Goal: Check status

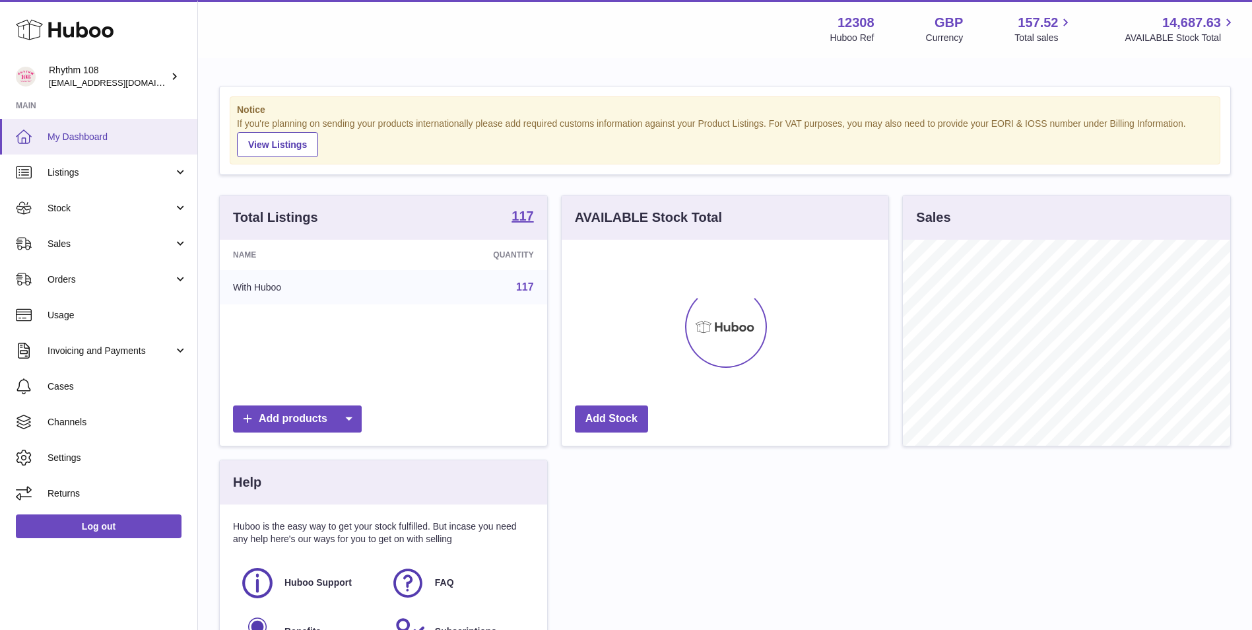
scroll to position [206, 327]
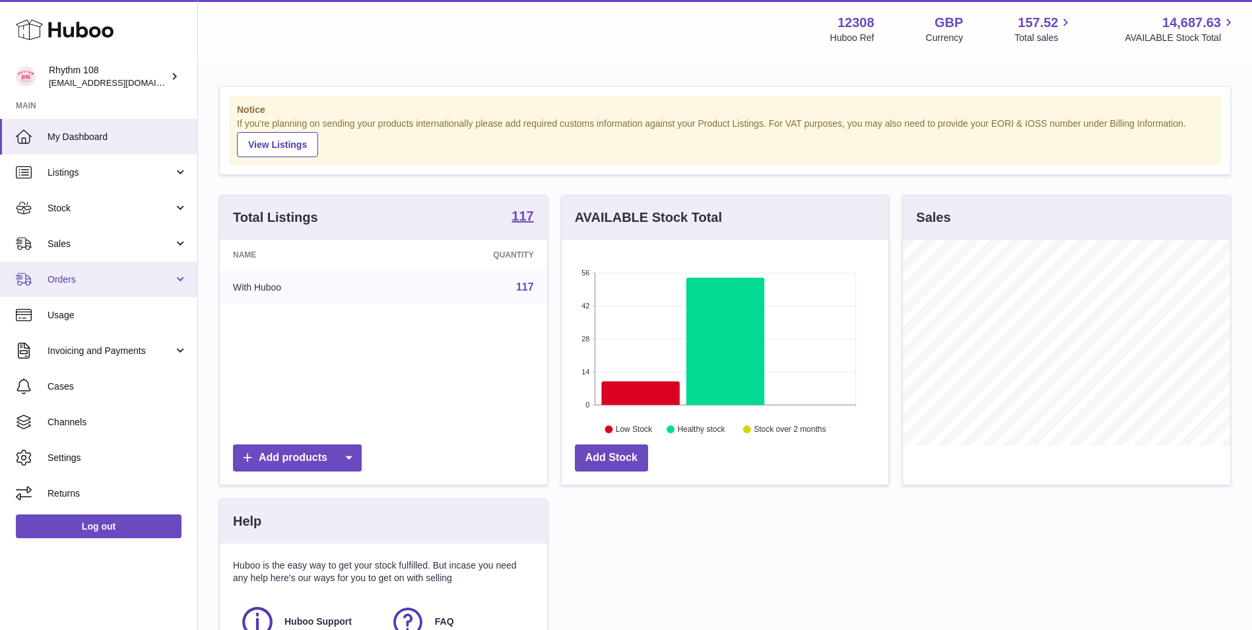
click at [122, 284] on span "Orders" at bounding box center [111, 279] width 126 height 13
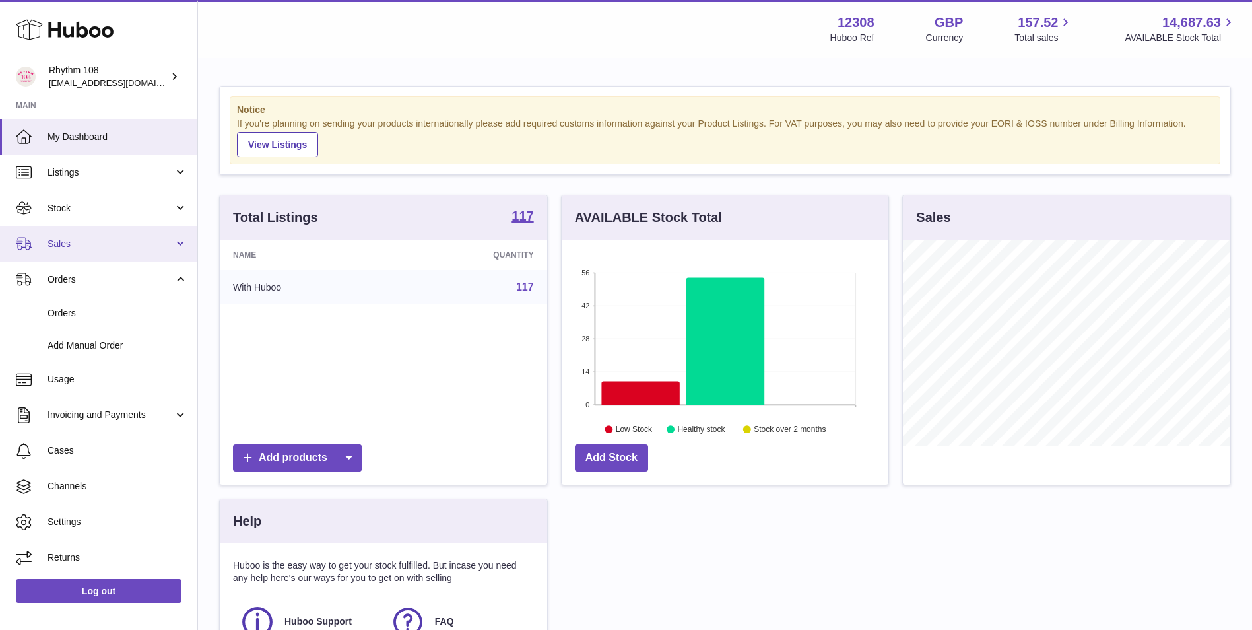
click at [119, 259] on link "Sales" at bounding box center [98, 244] width 197 height 36
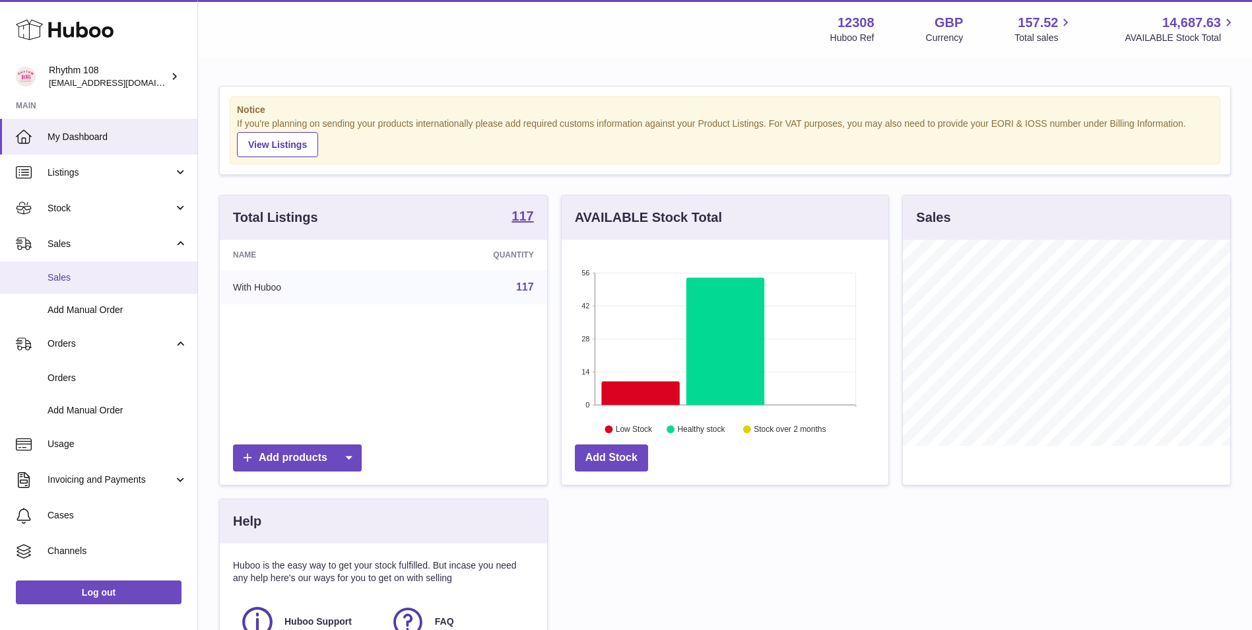
click at [123, 284] on link "Sales" at bounding box center [98, 277] width 197 height 32
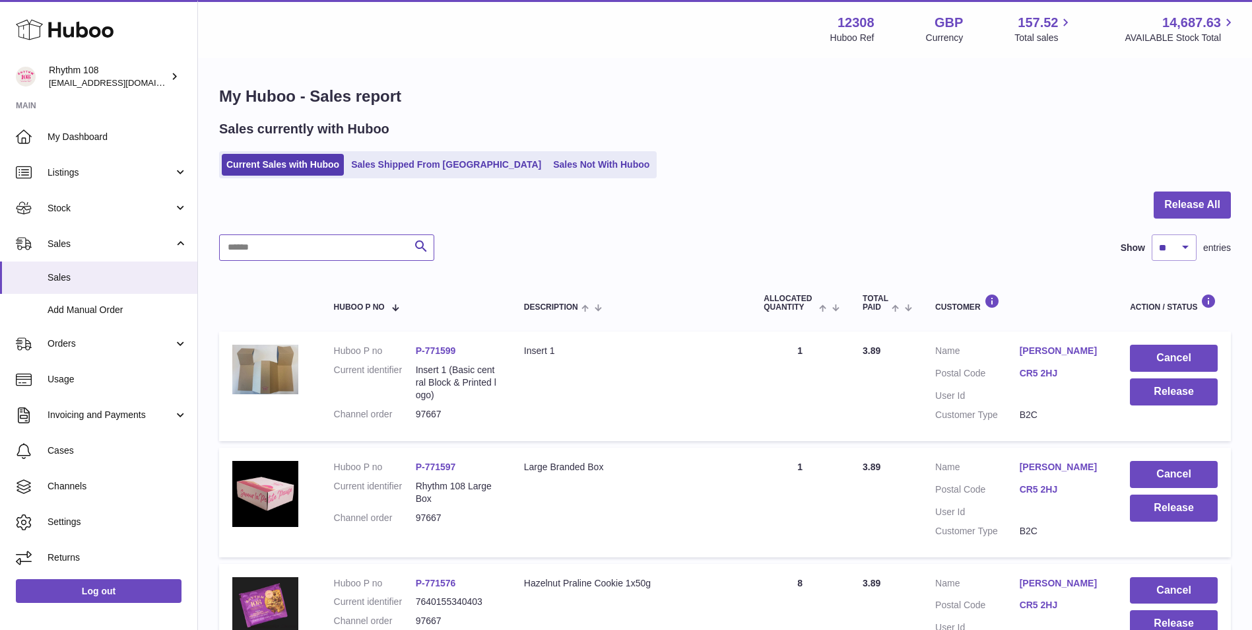
click at [378, 254] on input "text" at bounding box center [326, 247] width 215 height 26
paste input "**********"
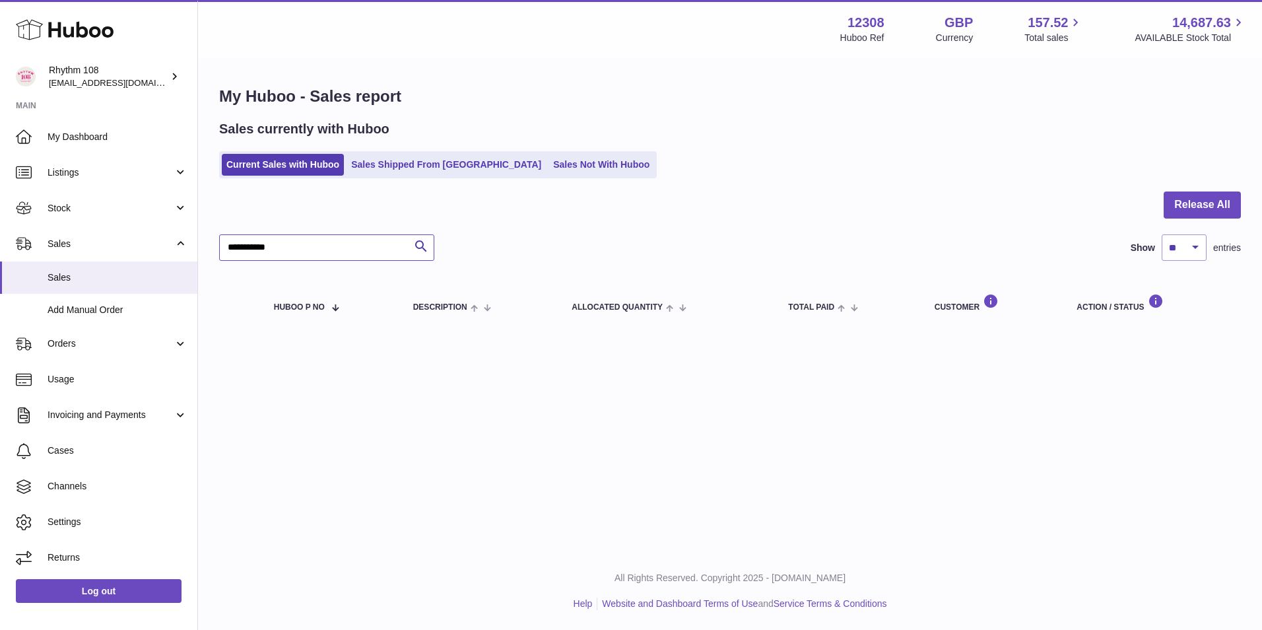
type input "**********"
click at [428, 170] on link "Sales Shipped From [GEOGRAPHIC_DATA]" at bounding box center [445, 165] width 199 height 22
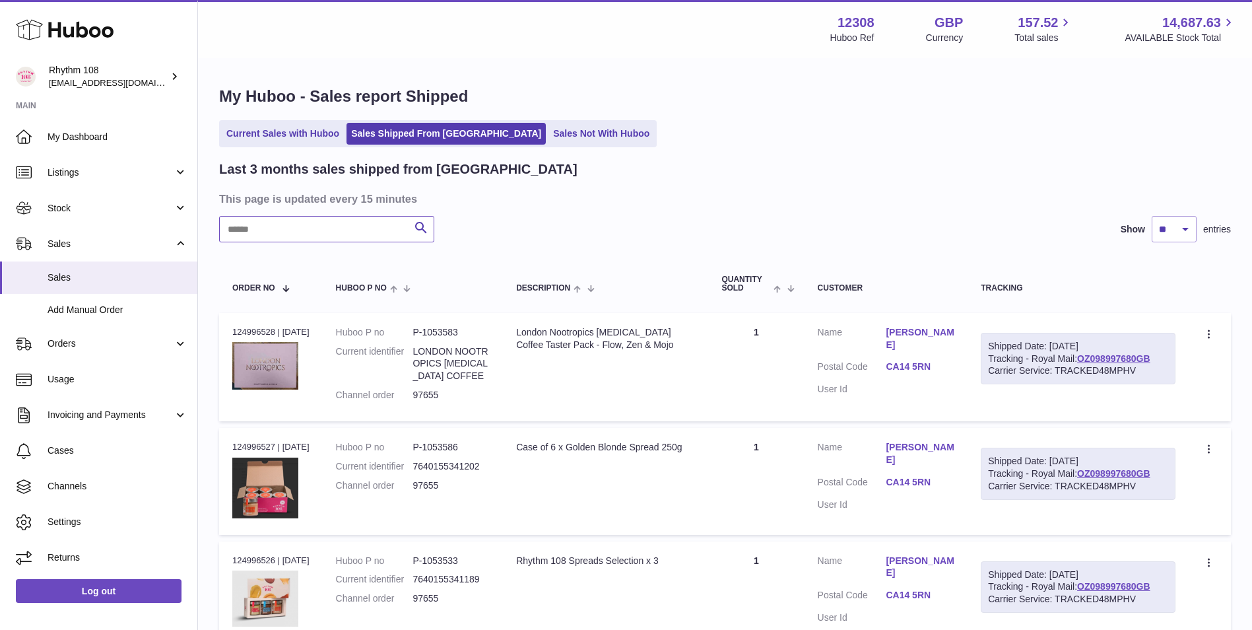
click at [341, 223] on input "text" at bounding box center [326, 229] width 215 height 26
paste input "**********"
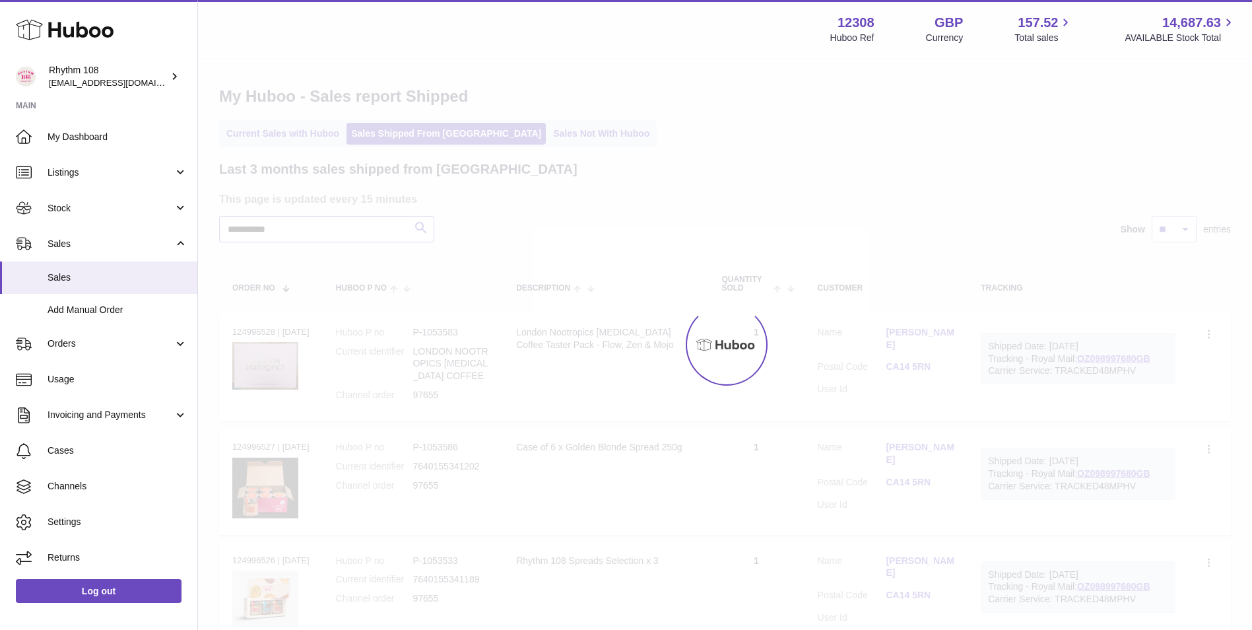
type input "**********"
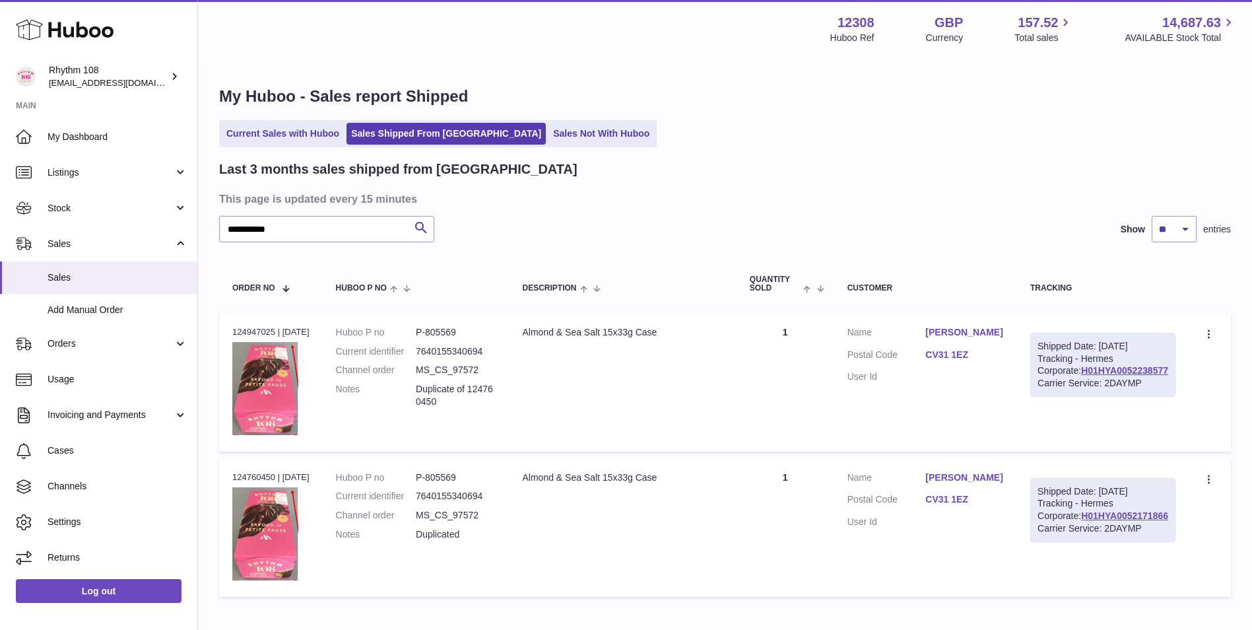
click at [986, 356] on link "CV31 1EZ" at bounding box center [964, 354] width 79 height 13
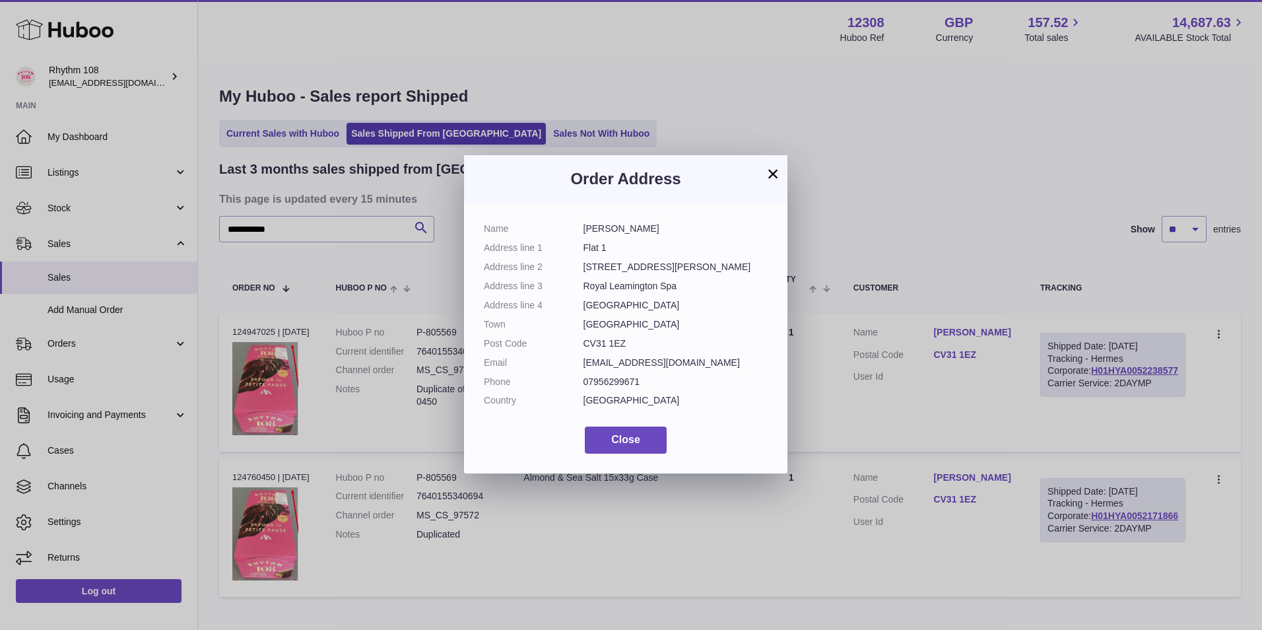
click at [599, 345] on dd "CV31 1EZ" at bounding box center [675, 343] width 185 height 13
copy dl "CV31 1EZ"
click at [648, 442] on button "Close" at bounding box center [626, 439] width 82 height 27
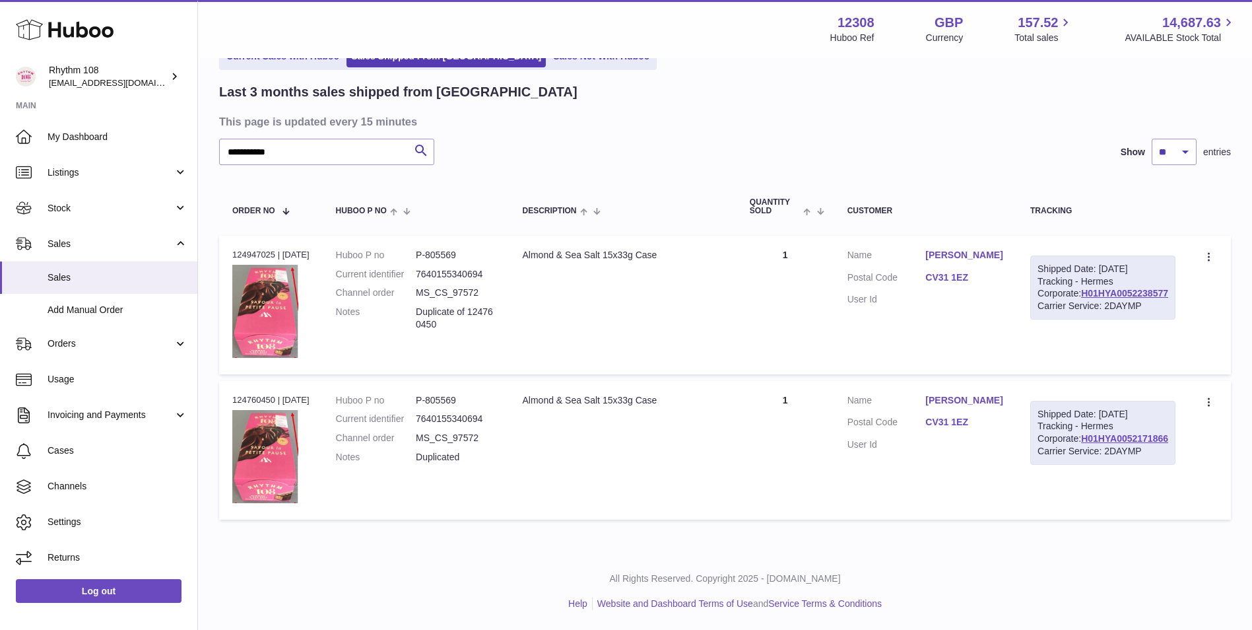
scroll to position [83, 0]
drag, startPoint x: 477, startPoint y: 325, endPoint x: 422, endPoint y: 320, distance: 55.0
click at [422, 320] on dl "Huboo P no P-805569 Current identifier 7640155340694 Channel order MS_CS_97572 …" at bounding box center [416, 293] width 160 height 88
copy dl "Duplicate of 124760450"
click at [509, 332] on td "Huboo P no P-805569 Current identifier 7640155340694 Channel order MS_CS_97572 …" at bounding box center [416, 305] width 187 height 139
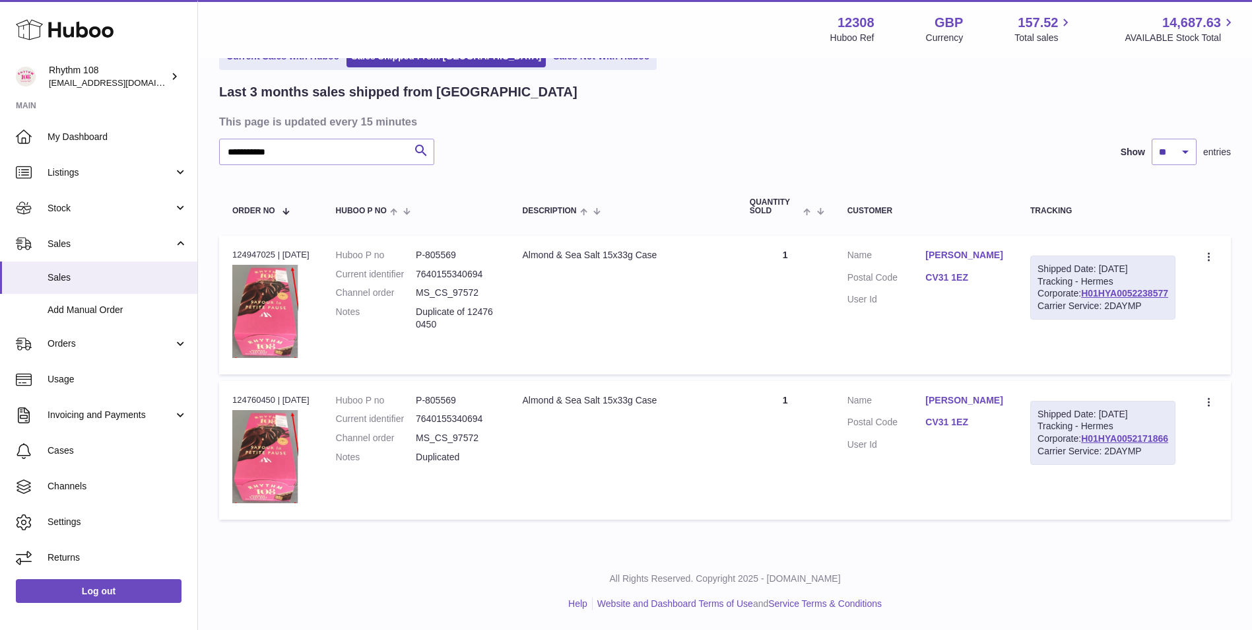
click at [478, 286] on dd "MS_CS_97572" at bounding box center [456, 292] width 80 height 13
